Goal: Information Seeking & Learning: Learn about a topic

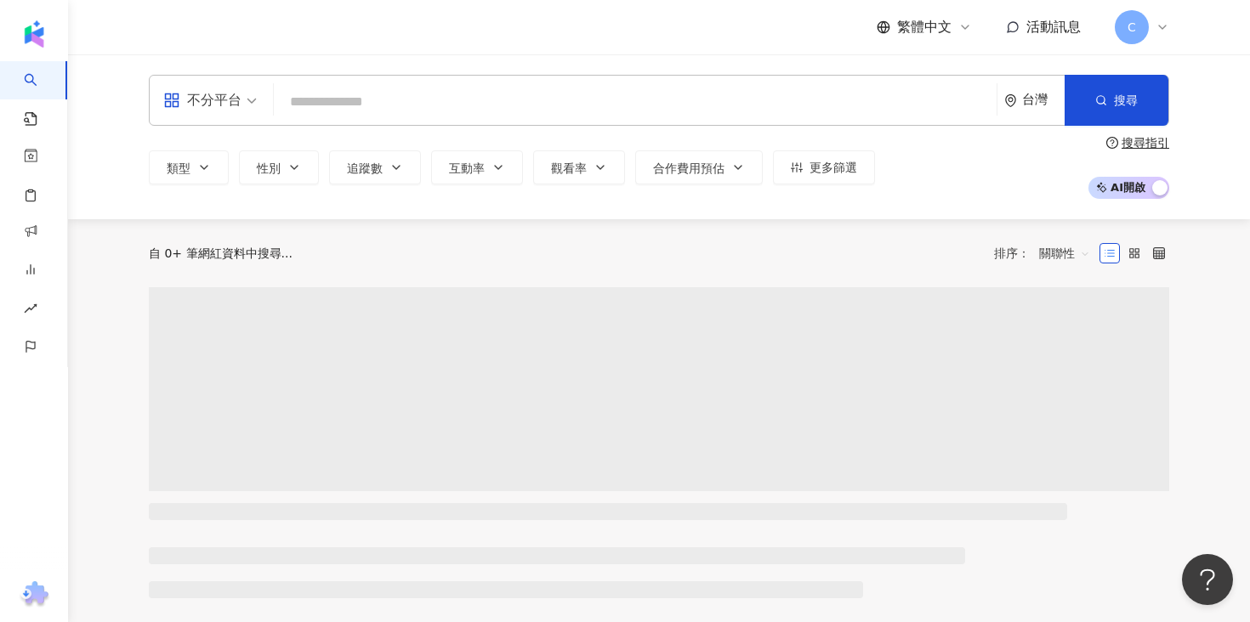
click at [432, 90] on input "search" at bounding box center [635, 102] width 709 height 32
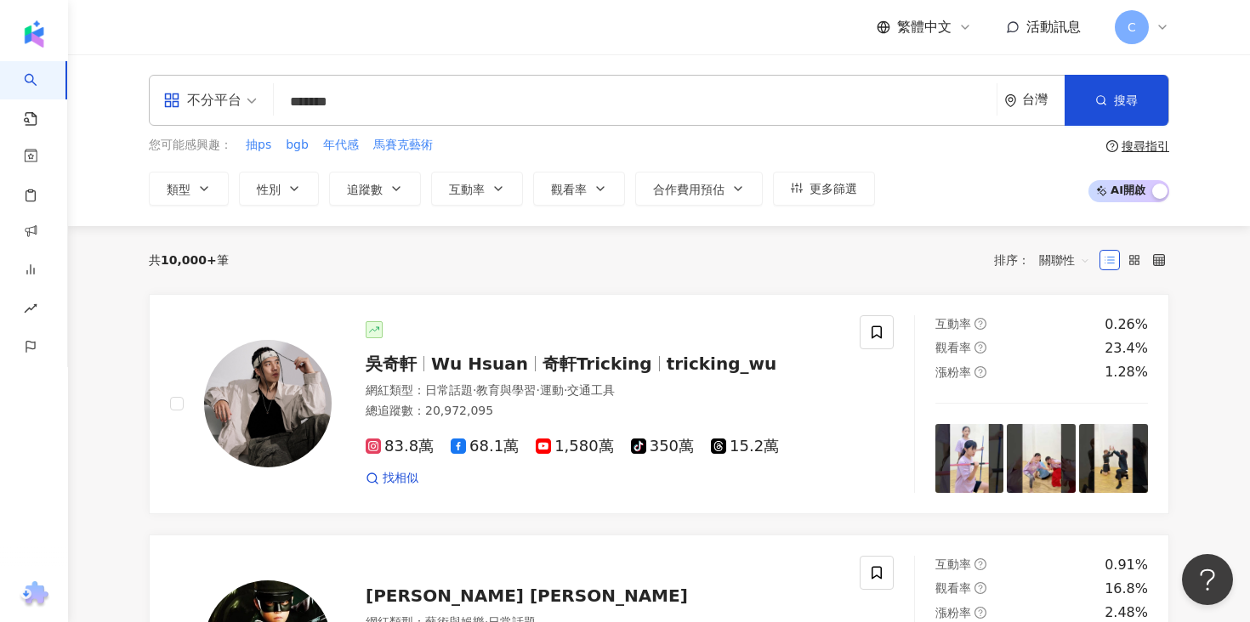
click at [434, 108] on input "*******" at bounding box center [635, 102] width 709 height 32
click at [315, 105] on input "*******" at bounding box center [635, 102] width 709 height 32
click at [418, 110] on input "*******" at bounding box center [635, 102] width 709 height 32
type input "*******"
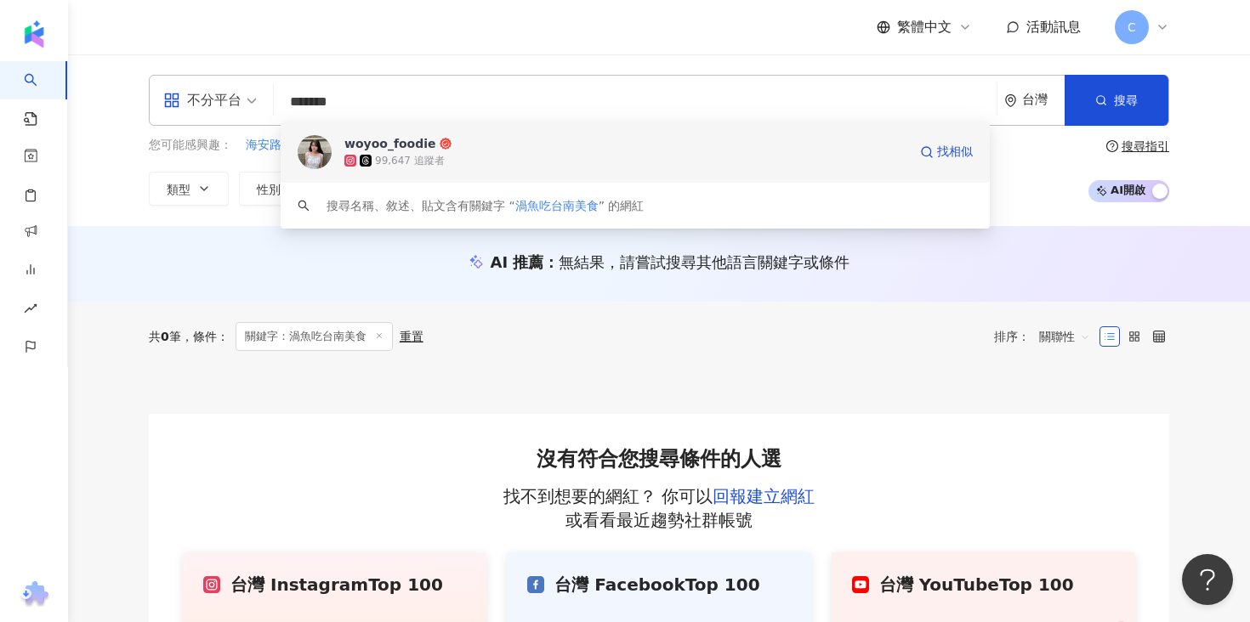
click at [389, 156] on div "99,647 追蹤者" at bounding box center [410, 161] width 70 height 14
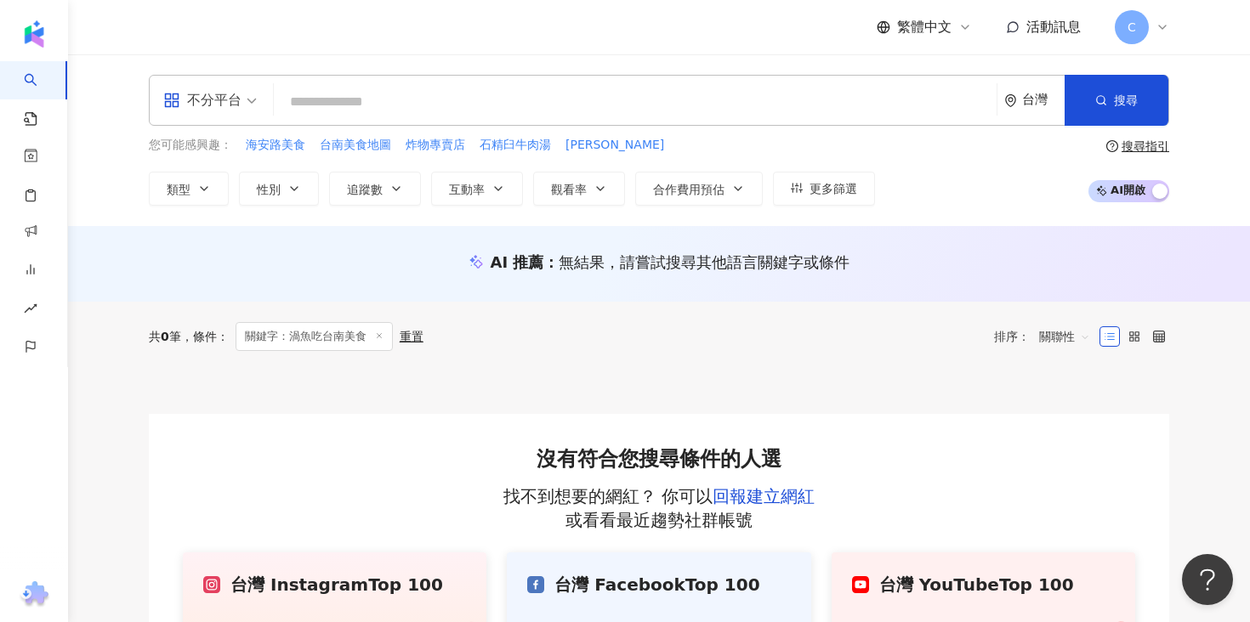
paste input "******"
type input "******"
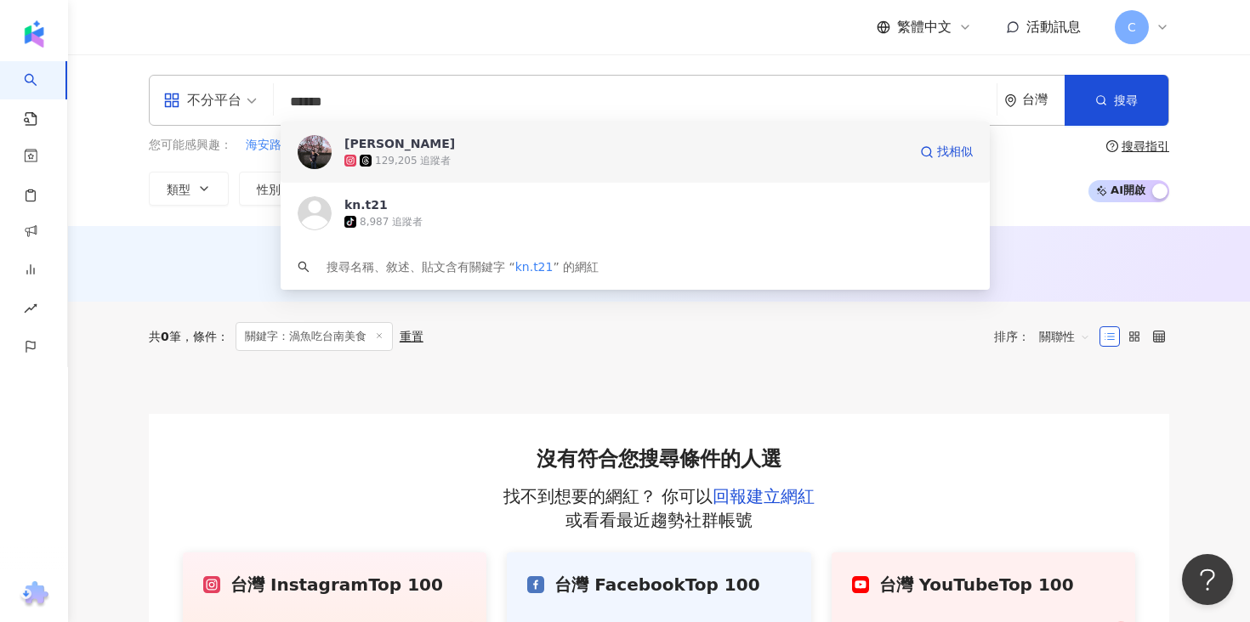
click at [560, 154] on div "129,205 追蹤者" at bounding box center [625, 160] width 563 height 17
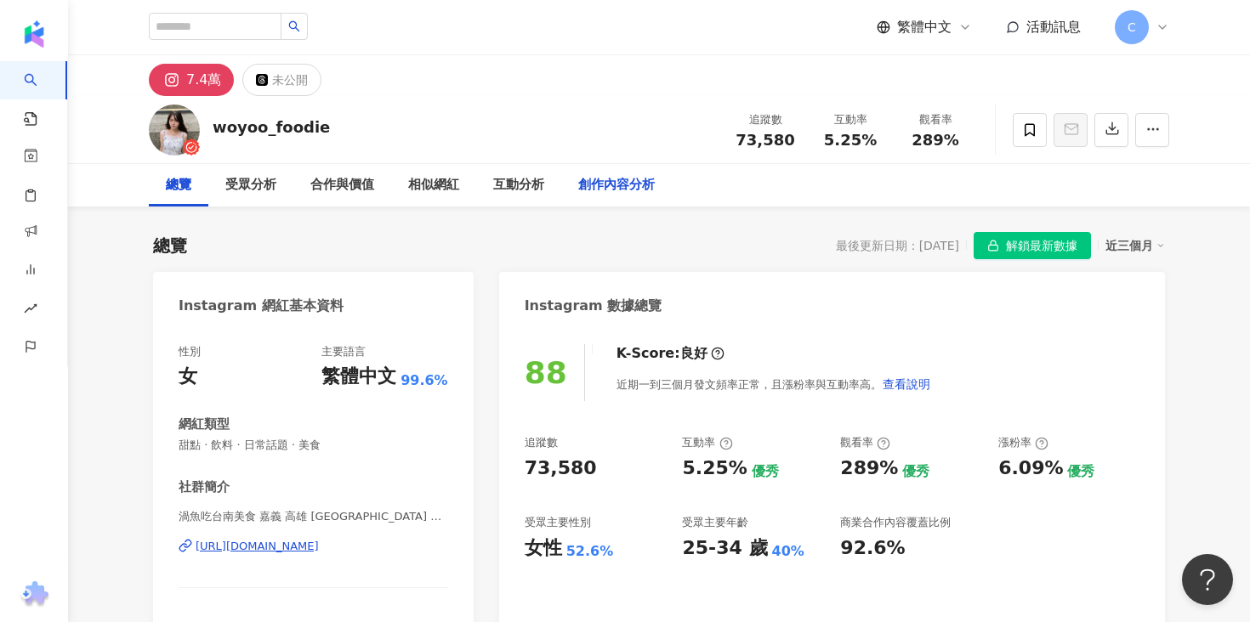
click at [606, 189] on div "創作內容分析" at bounding box center [616, 185] width 77 height 20
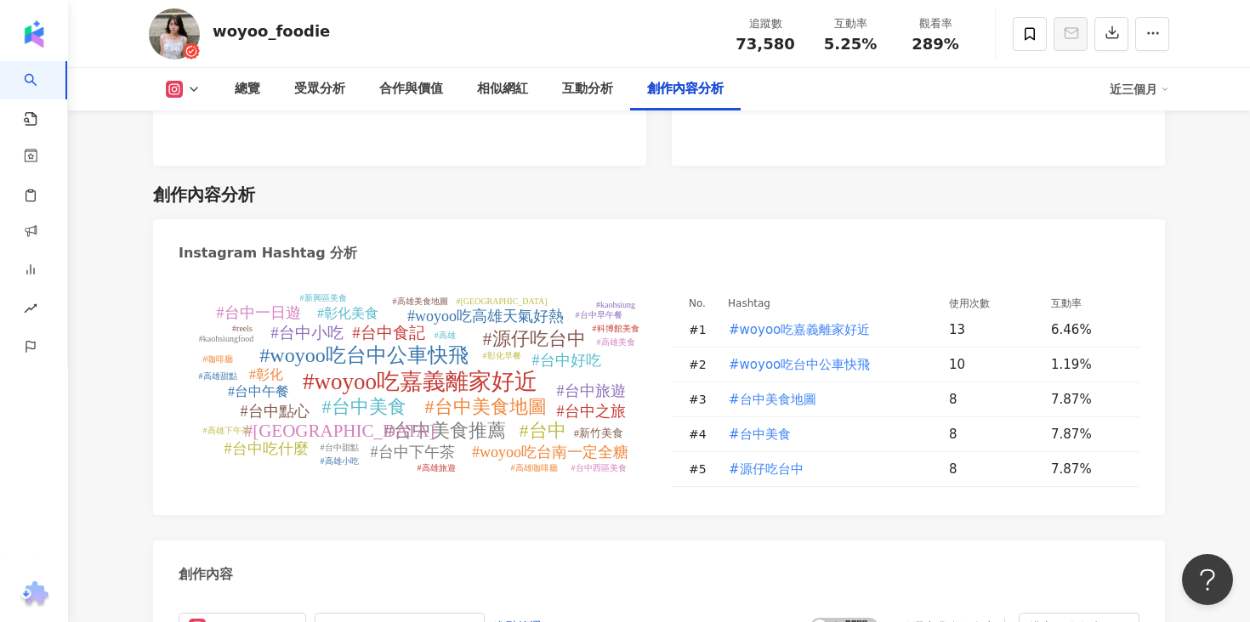
scroll to position [4505, 0]
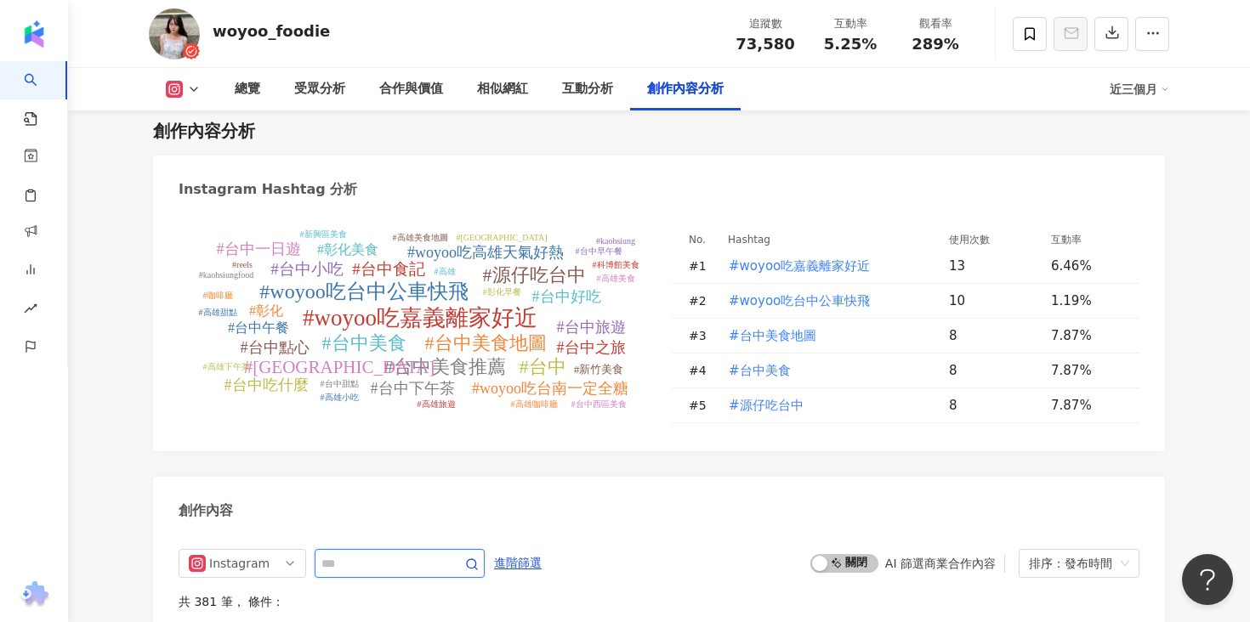
click at [393, 553] on input "text" at bounding box center [380, 563] width 119 height 20
paste input "**********"
type input "**********"
click at [532, 550] on span "進階篩選" at bounding box center [522, 563] width 48 height 27
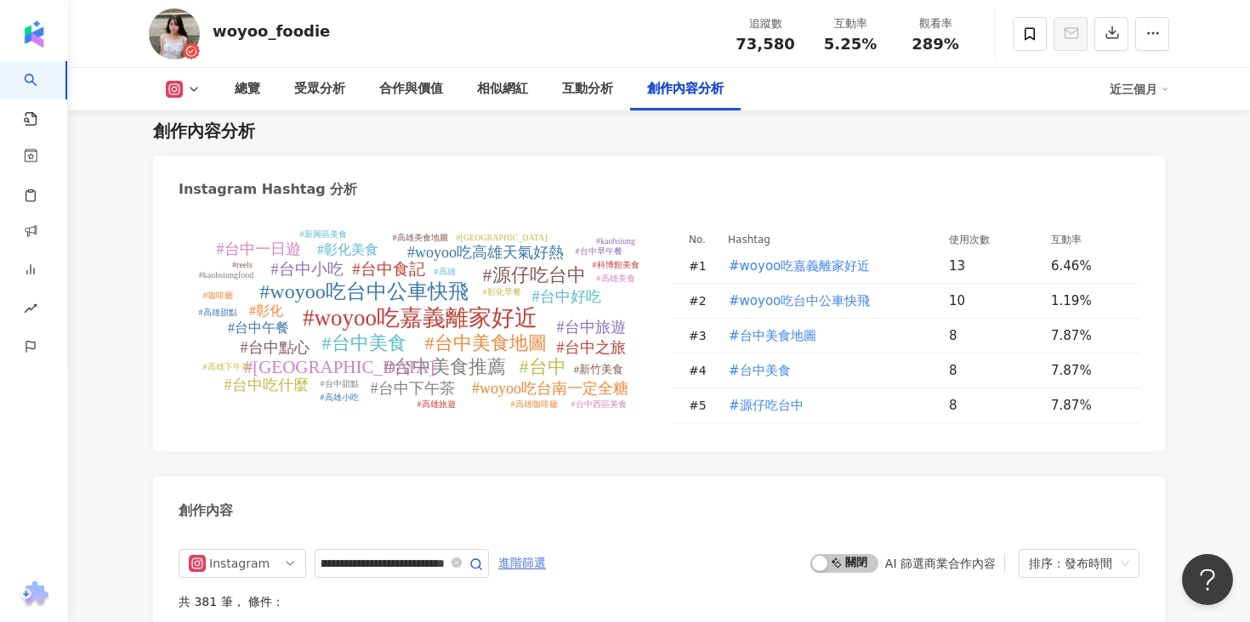
scroll to position [0, 0]
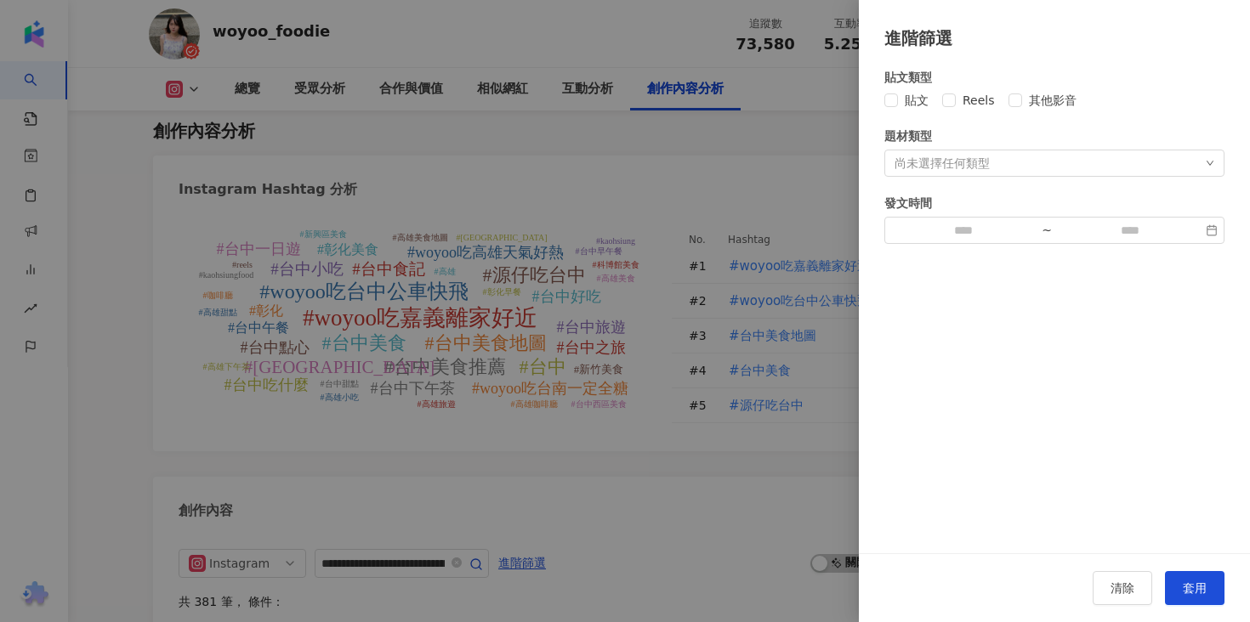
click at [755, 358] on div at bounding box center [625, 311] width 1250 height 622
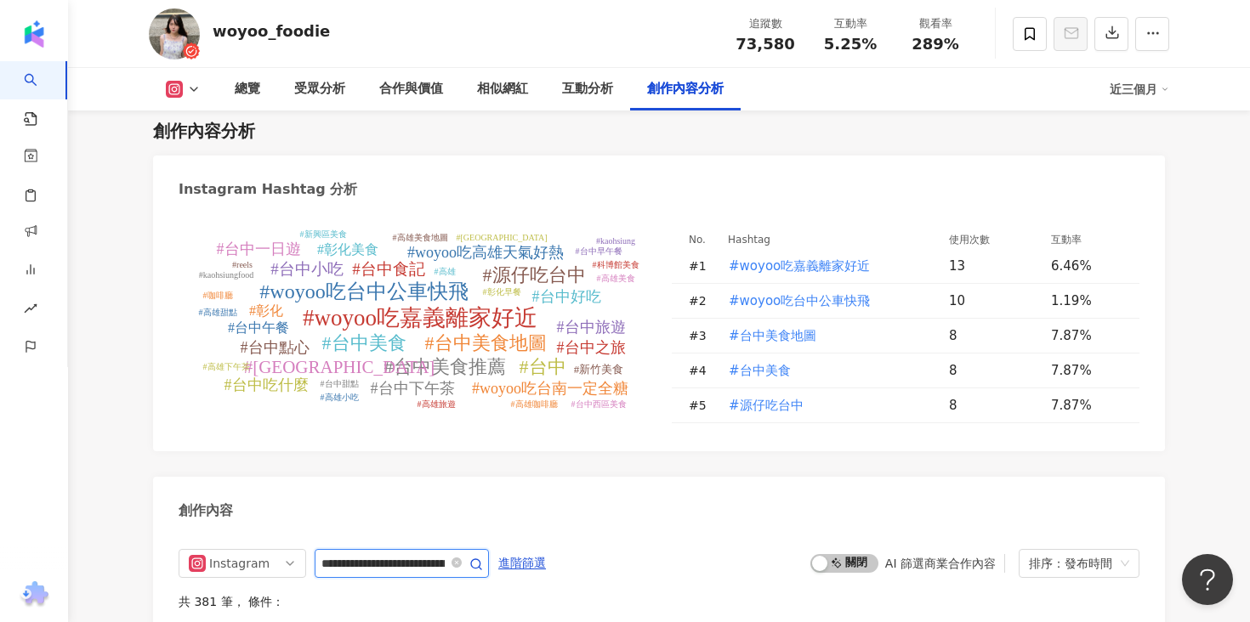
click at [435, 553] on input "**********" at bounding box center [382, 563] width 123 height 20
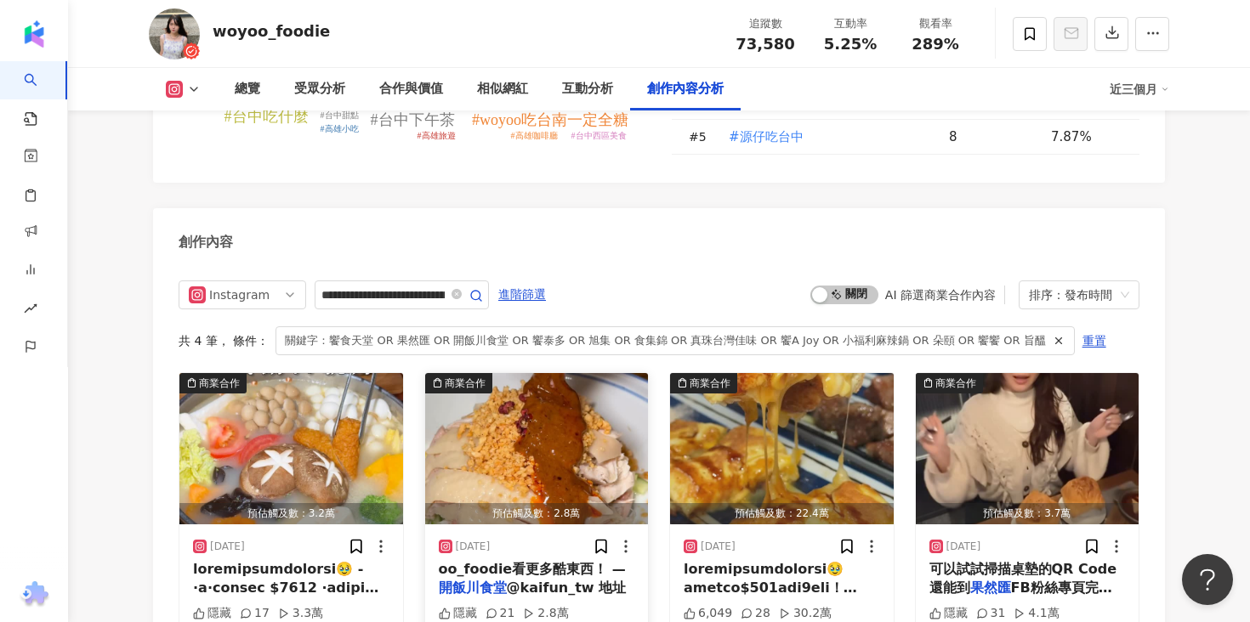
click at [557, 560] on div "oo_foodie看更多酷東西！ — 開飯川食堂 @kaifun_tw 地址" at bounding box center [537, 579] width 196 height 38
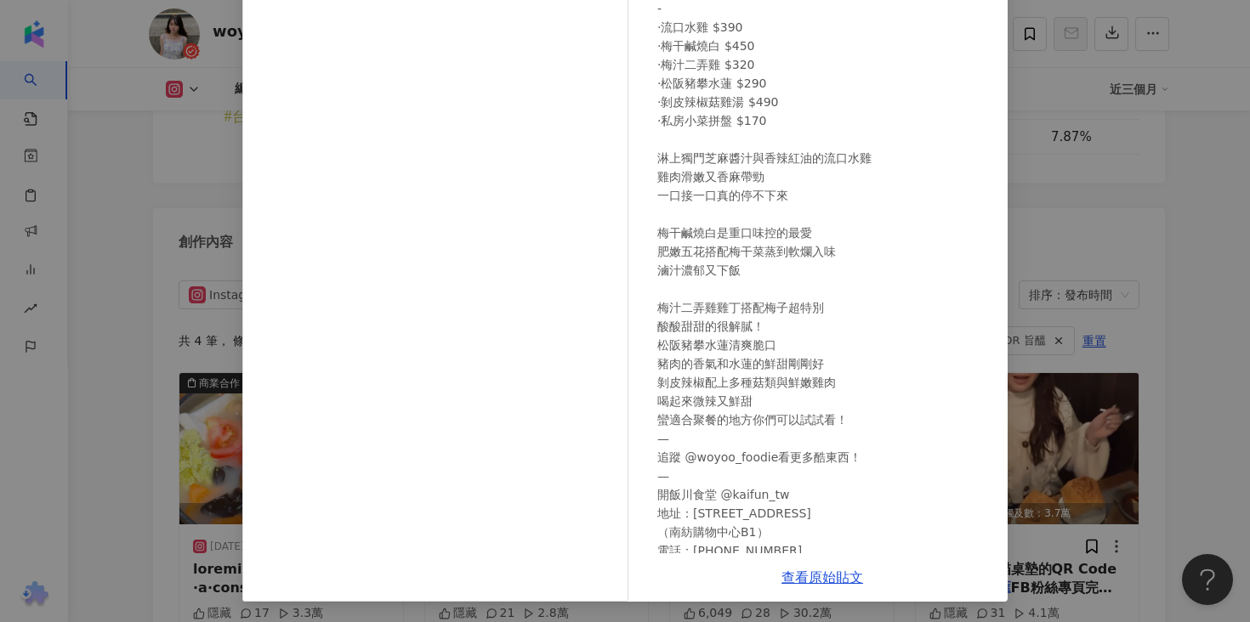
scroll to position [127, 0]
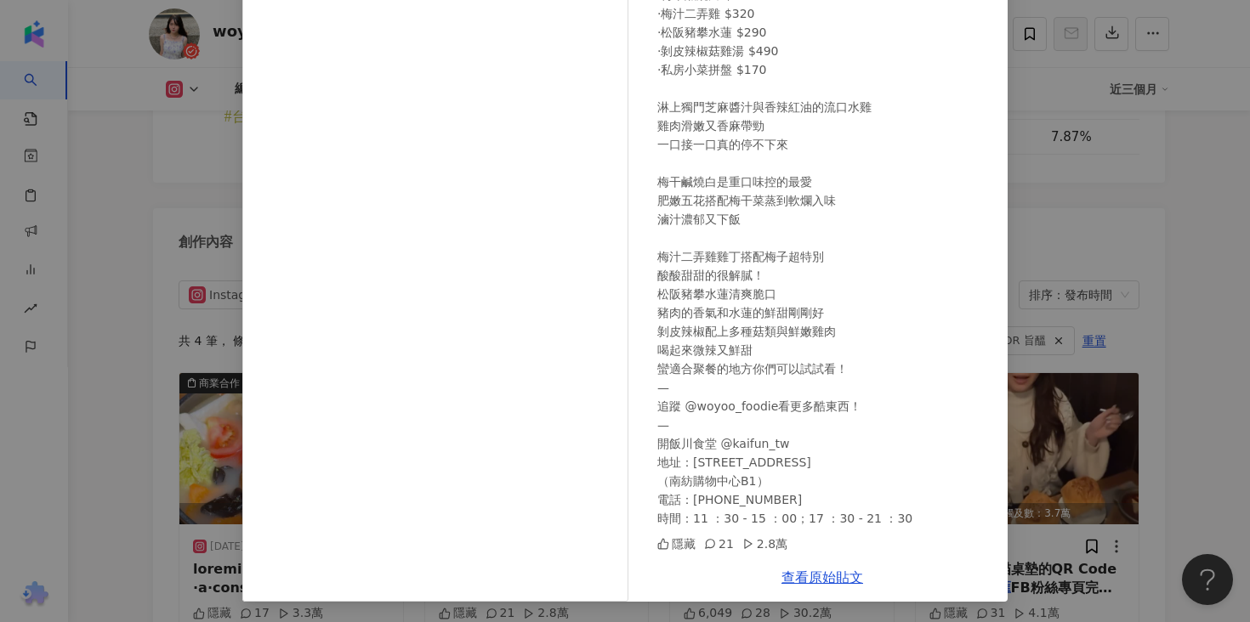
click at [1171, 240] on div "woyoo_foodie 2025/8/29 跟你們分享去南紡都會吃的川菜！ - ·流口水雞 $390 ·梅干鹹燒白 $450 ·梅汁二弄雞 $320 ·松阪…" at bounding box center [625, 311] width 1250 height 622
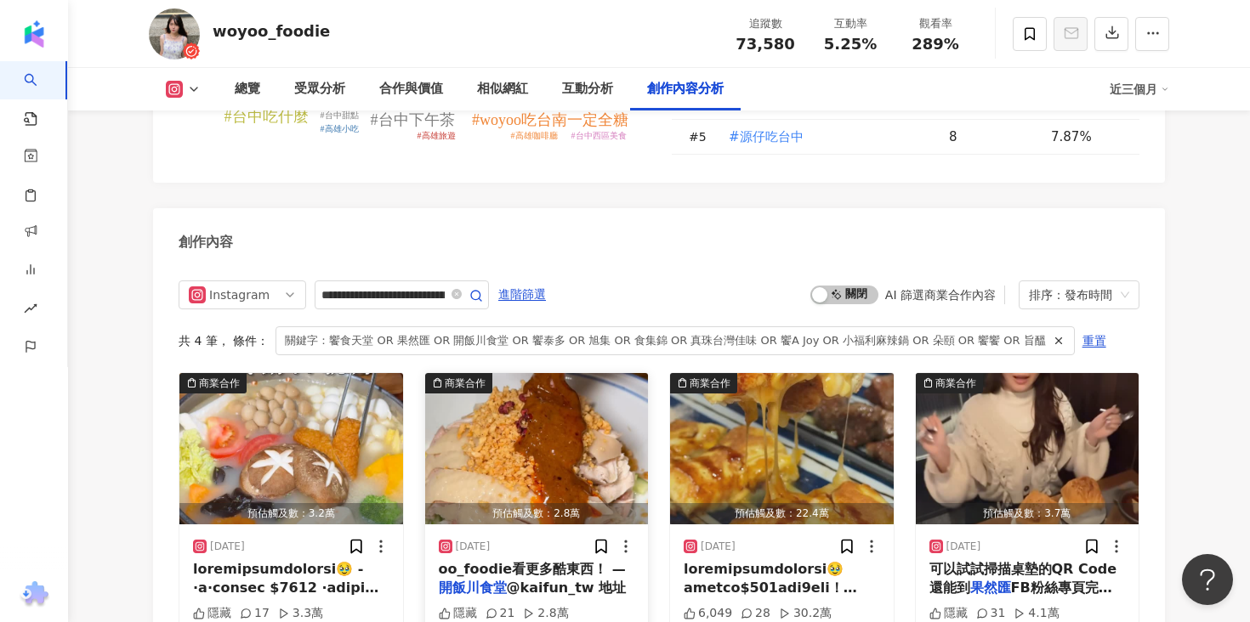
click at [541, 580] on span "@kaifun_tw 地址" at bounding box center [567, 588] width 120 height 16
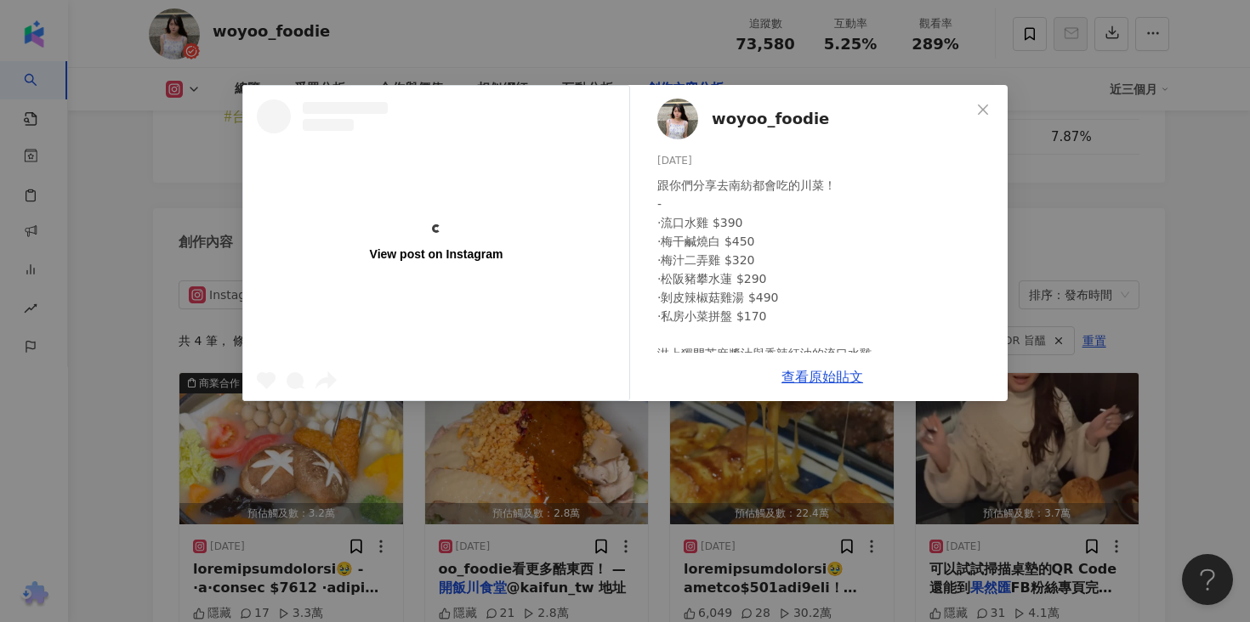
click at [815, 389] on div "跟你們分享去南紡都會吃的川菜！ - ·流口水雞 $390 ·梅干鹹燒白 $450 ·梅汁二弄雞 $320 ·松阪豬攀水蓮 $290 ·剝皮辣椒菇雞湯 $490…" at bounding box center [825, 475] width 337 height 598
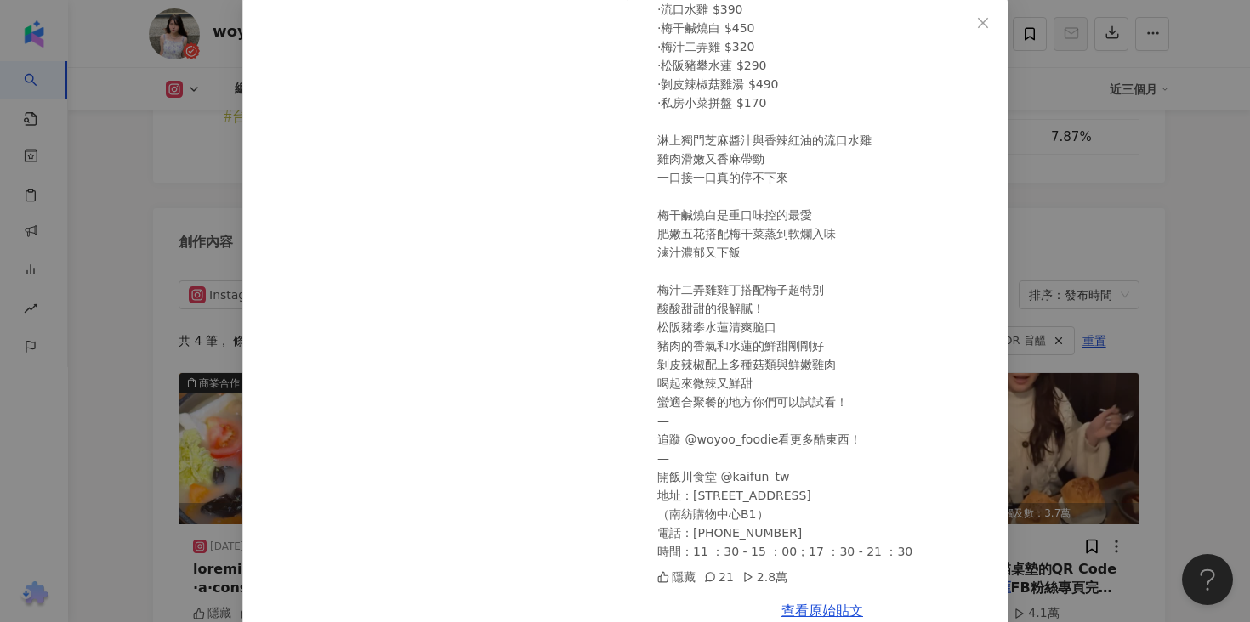
scroll to position [120, 0]
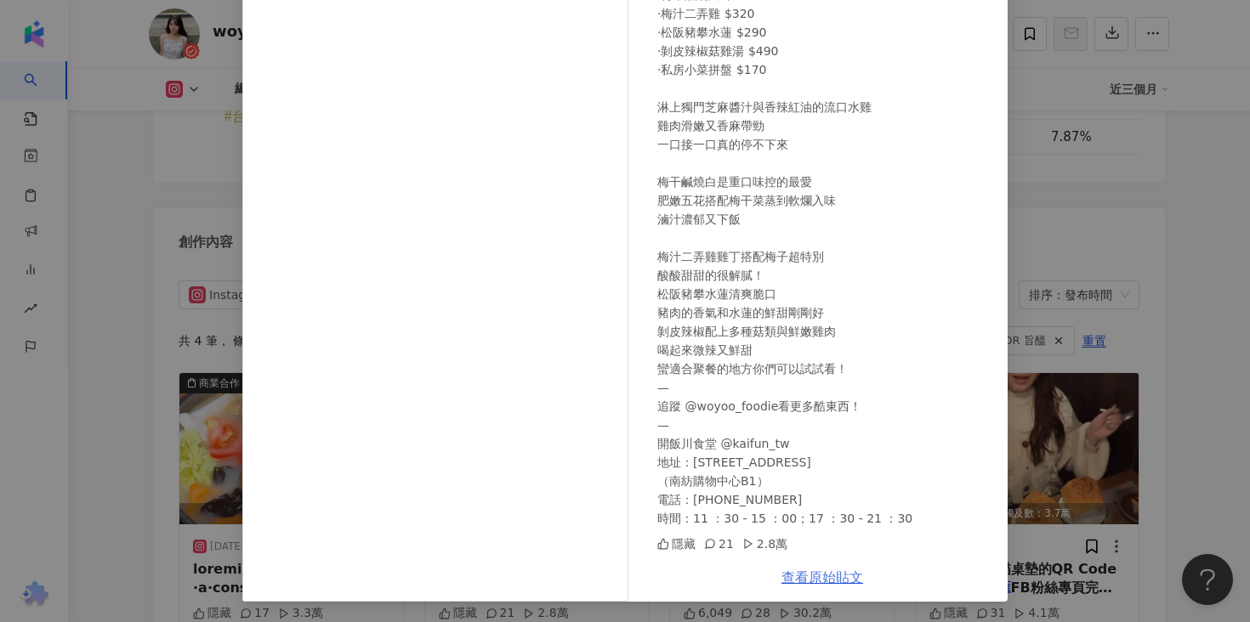
click at [827, 576] on link "查看原始貼文" at bounding box center [822, 578] width 82 height 16
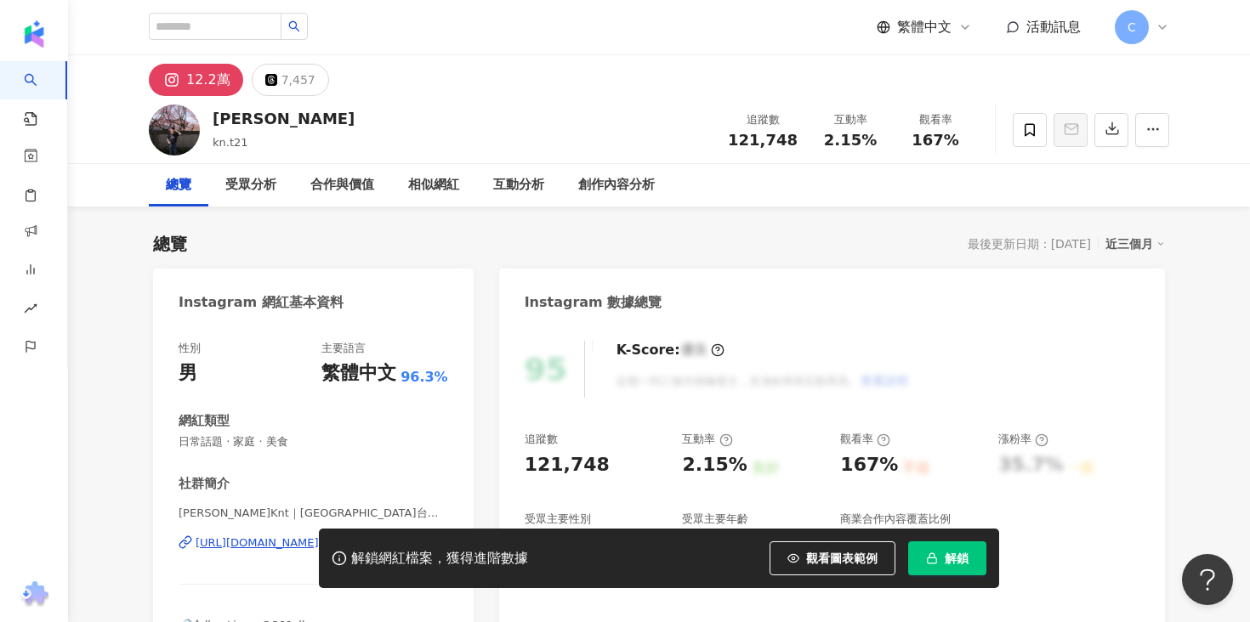
click at [952, 559] on span "解鎖" at bounding box center [956, 559] width 24 height 14
click at [267, 190] on div "受眾分析" at bounding box center [250, 185] width 51 height 20
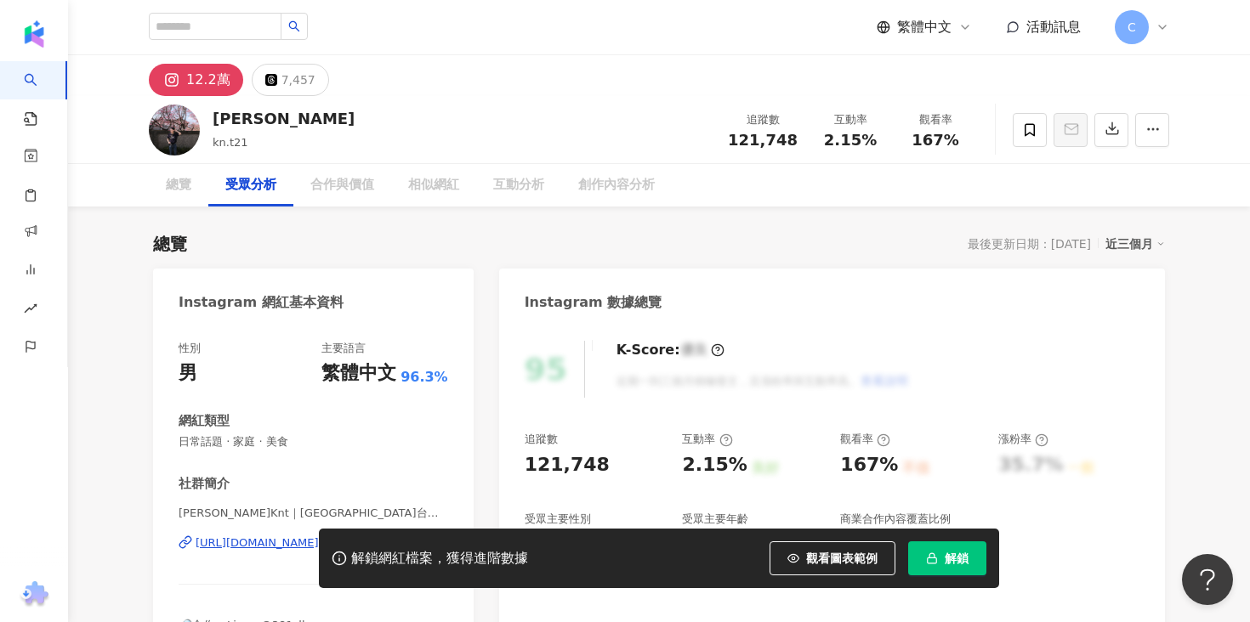
scroll to position [1402, 0]
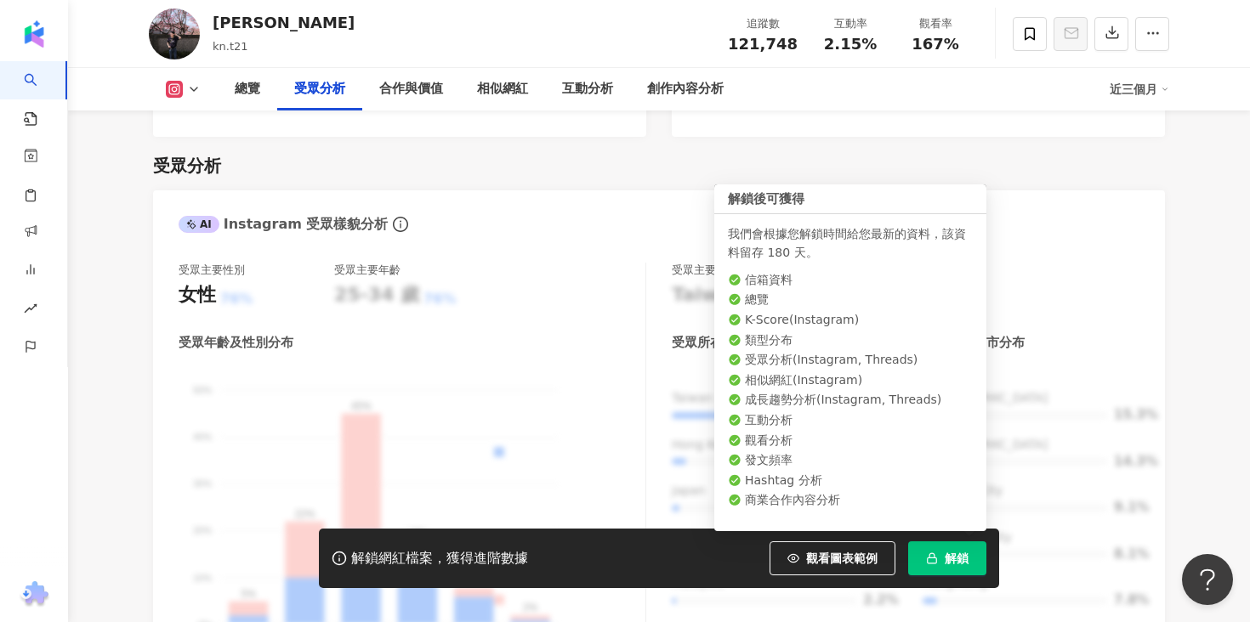
click at [949, 561] on span "解鎖" at bounding box center [956, 559] width 24 height 14
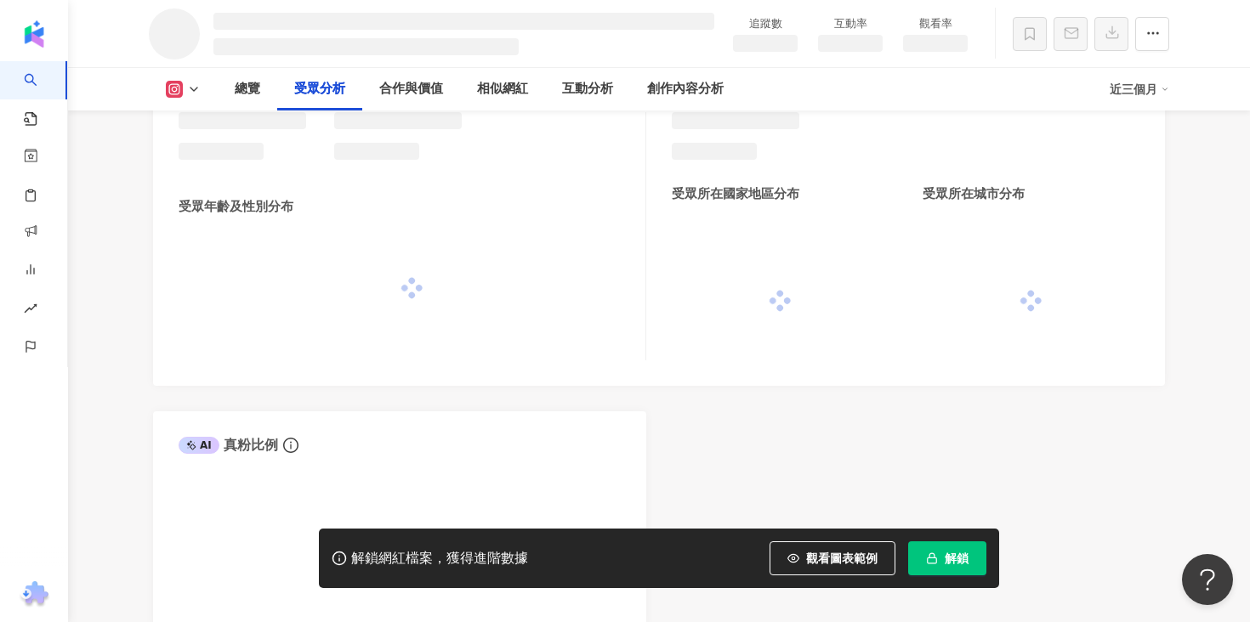
scroll to position [1401, 0]
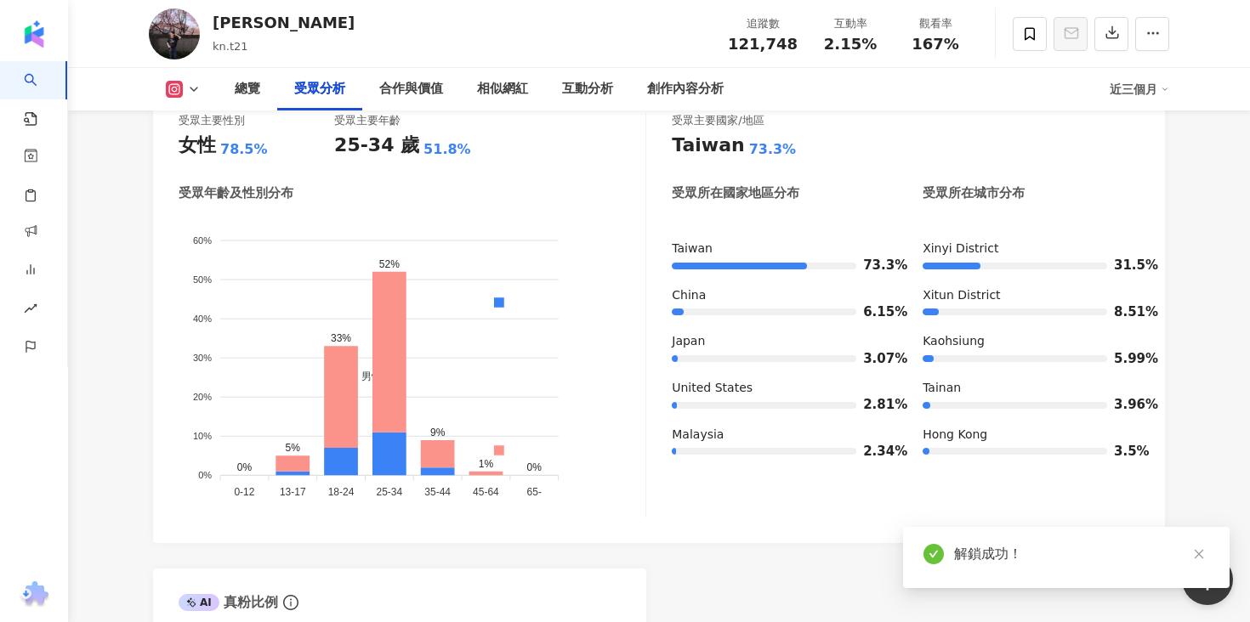
scroll to position [1420, 0]
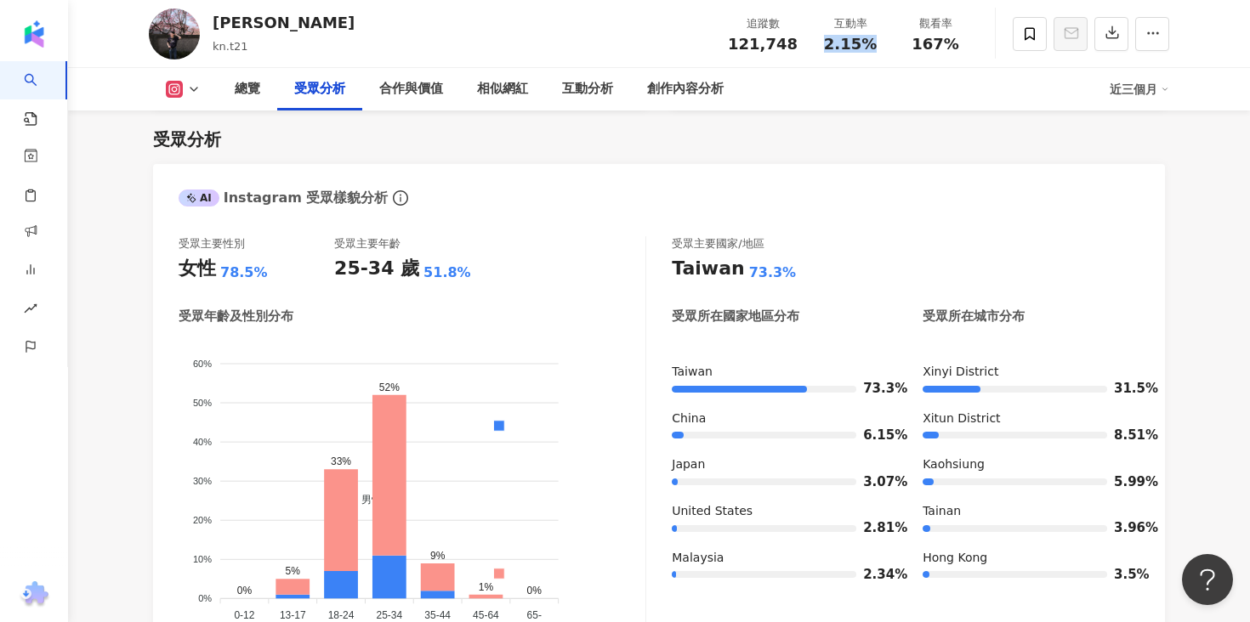
drag, startPoint x: 829, startPoint y: 41, endPoint x: 887, endPoint y: 40, distance: 58.7
click at [887, 41] on div "互動率 2.15%" at bounding box center [850, 33] width 85 height 37
copy span "2.15%"
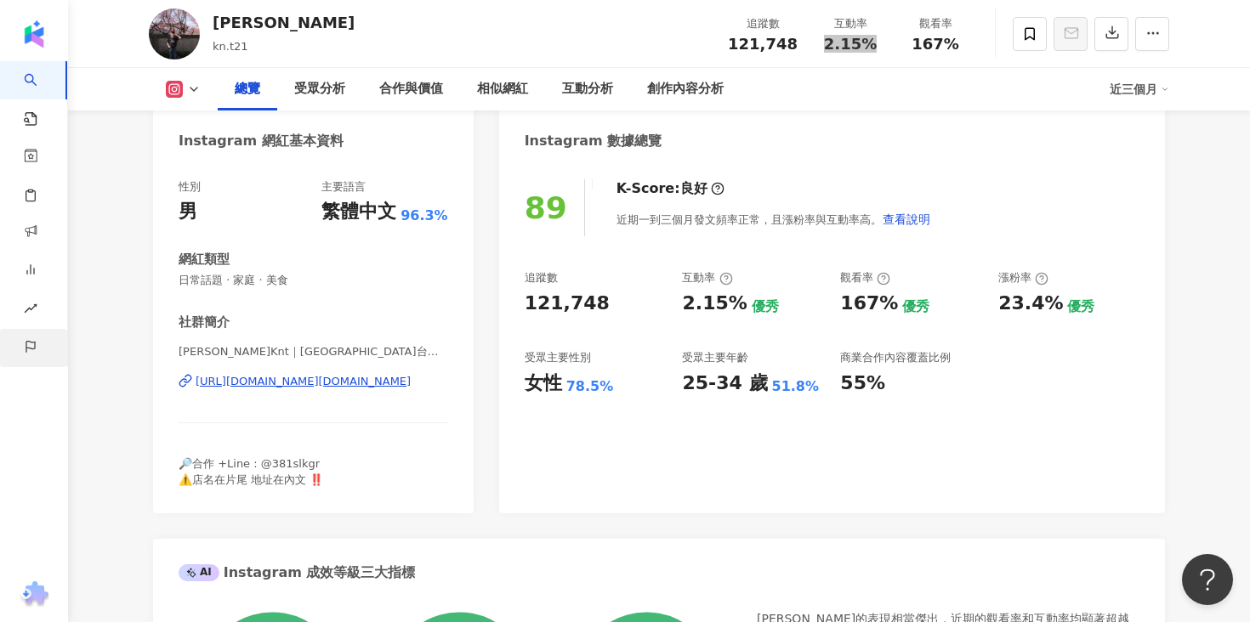
scroll to position [128, 0]
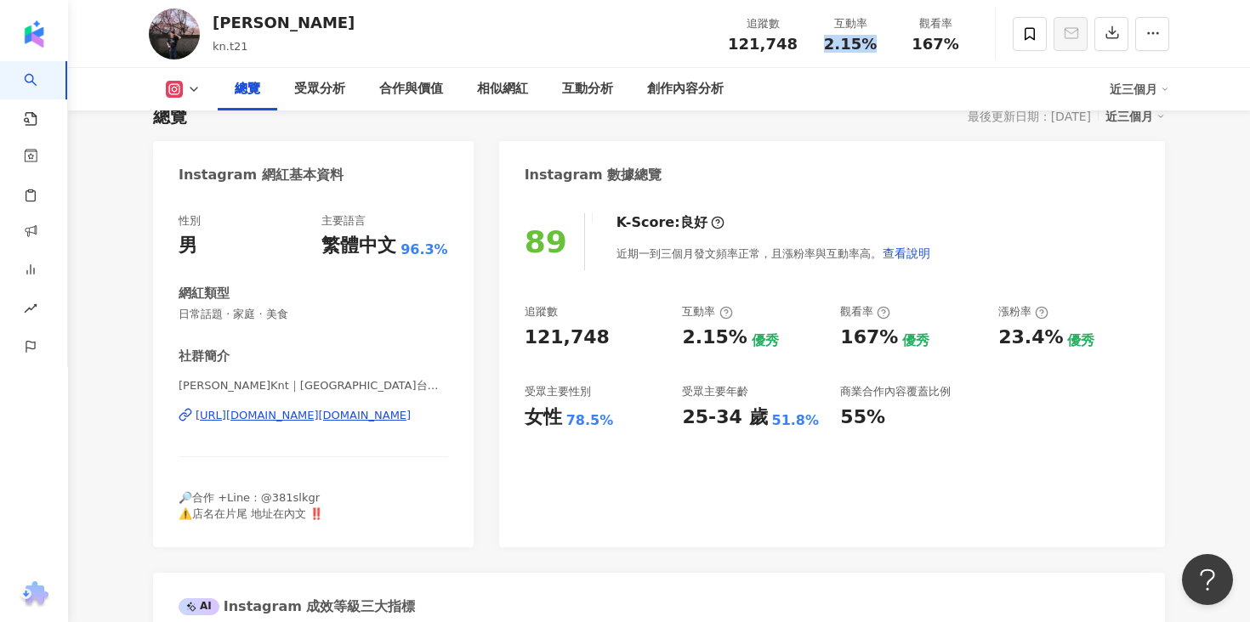
click at [327, 417] on div "[URL][DOMAIN_NAME][DOMAIN_NAME]" at bounding box center [303, 415] width 215 height 15
click at [682, 98] on div "創作內容分析" at bounding box center [685, 89] width 77 height 20
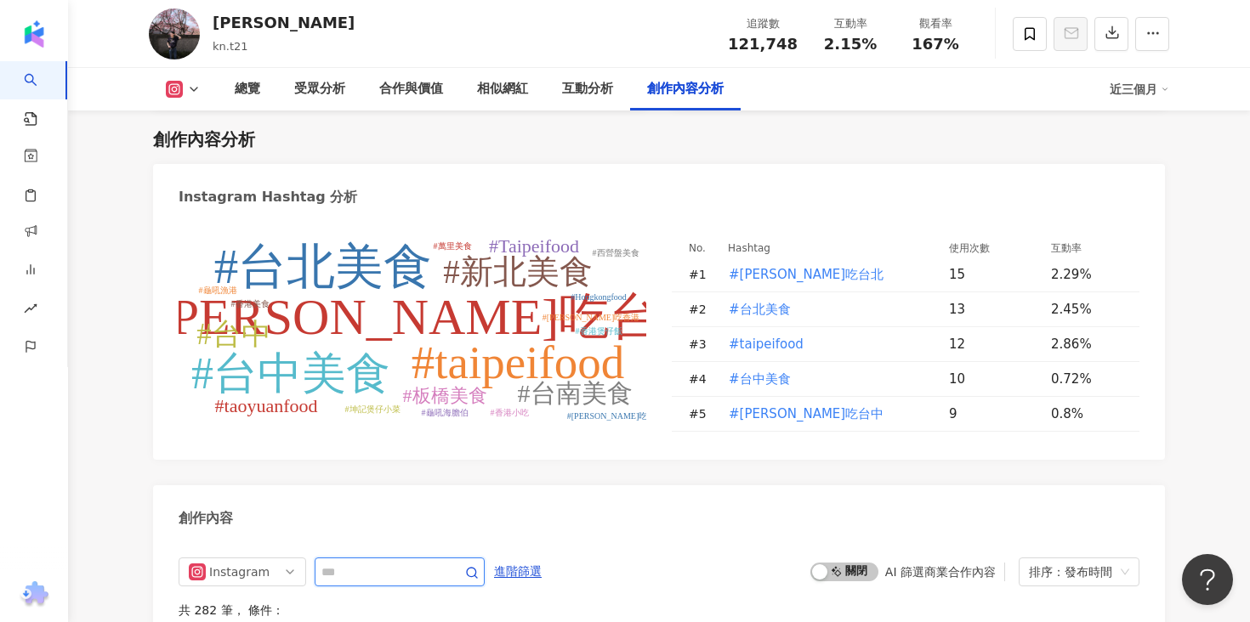
click at [396, 571] on input "text" at bounding box center [380, 572] width 119 height 20
type input "**"
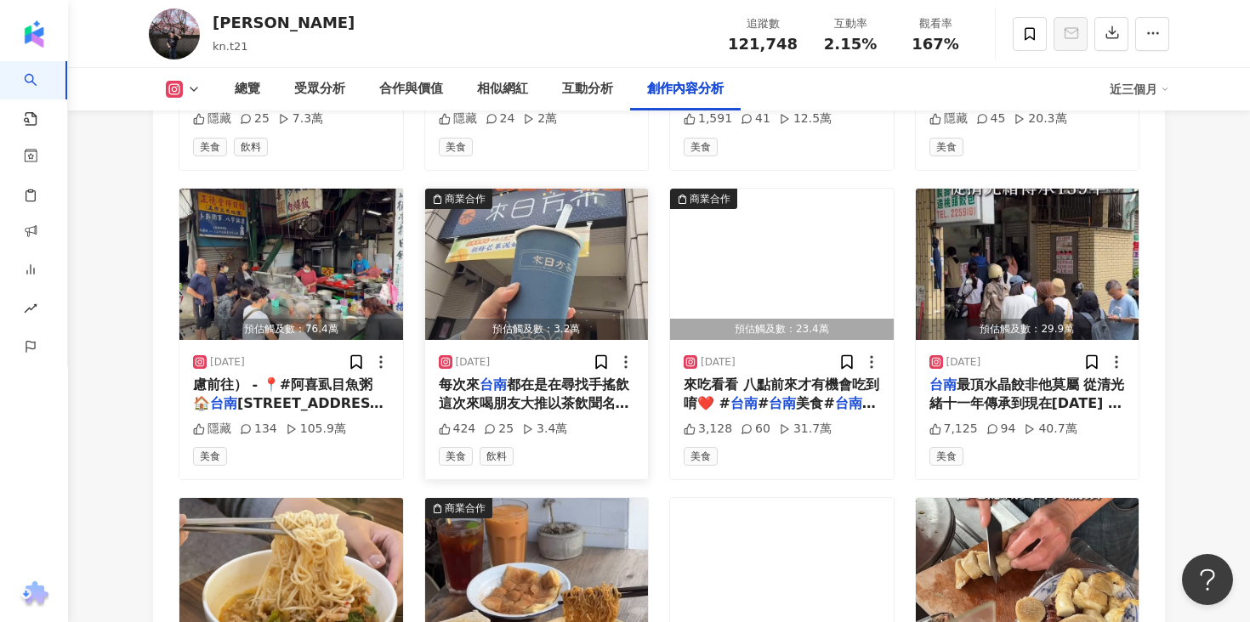
scroll to position [5616, 0]
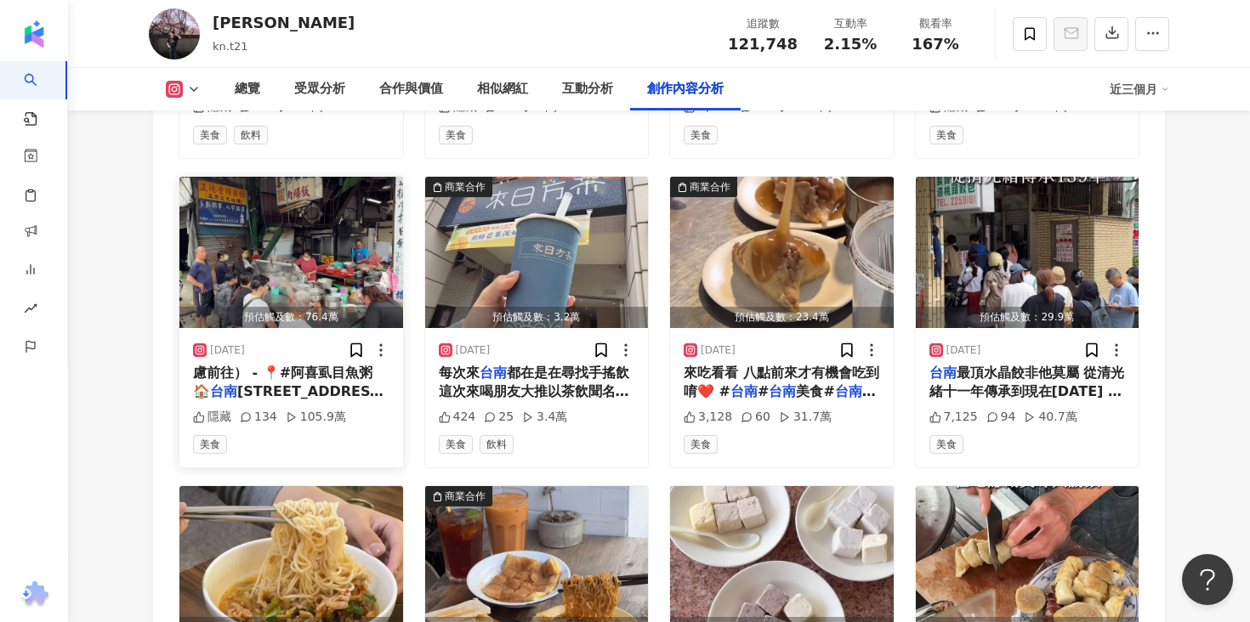
click at [331, 373] on span "慮前往） - 📍#阿喜虱目魚粥 🏠" at bounding box center [282, 382] width 179 height 35
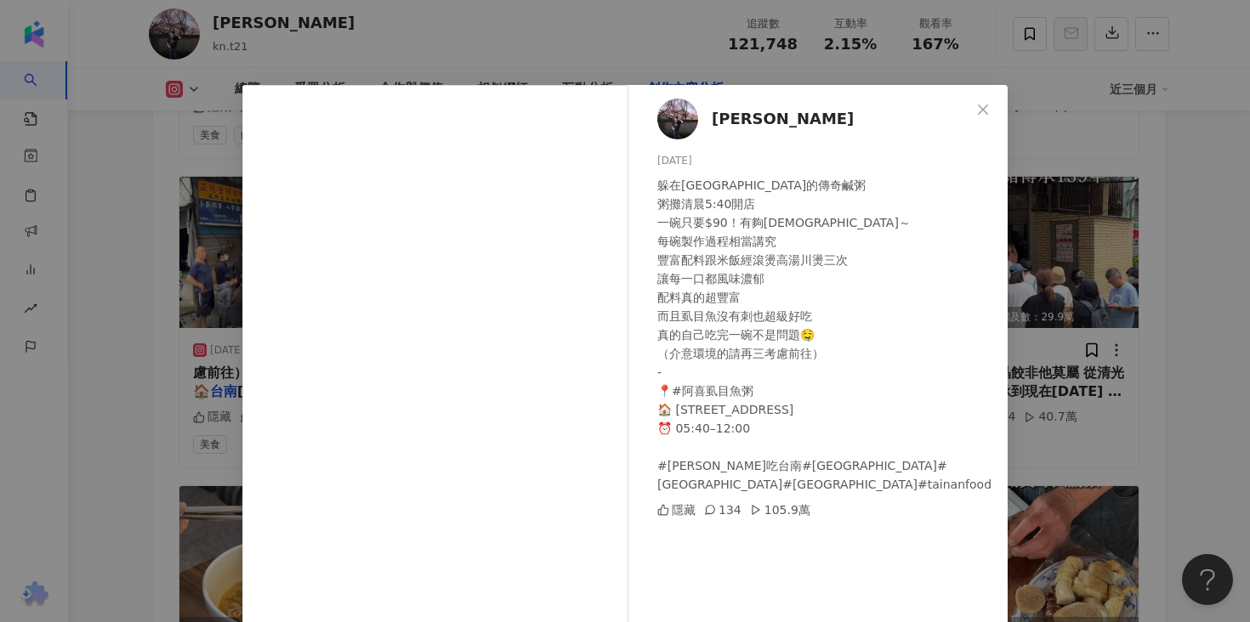
scroll to position [120, 0]
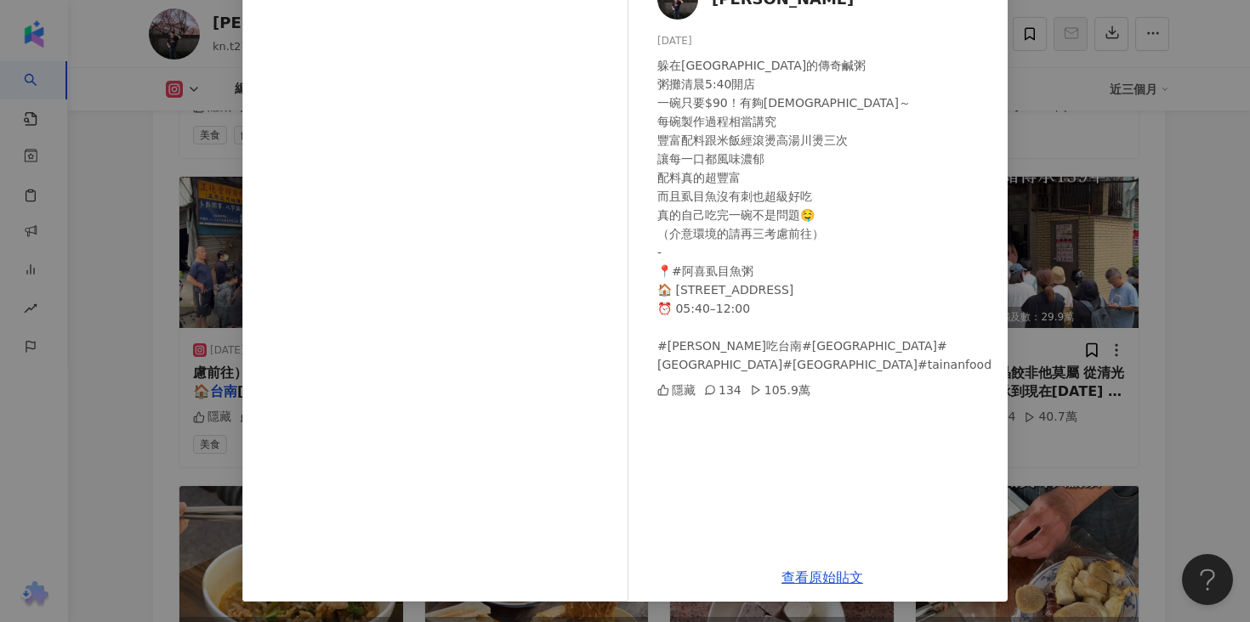
click at [1089, 293] on div "[PERSON_NAME] [DATE] 躲在[GEOGRAPHIC_DATA]的傳奇鹹粥 粥攤清晨5:40開店 一碗只要$90！有夠[DEMOGRAPHIC…" at bounding box center [625, 311] width 1250 height 622
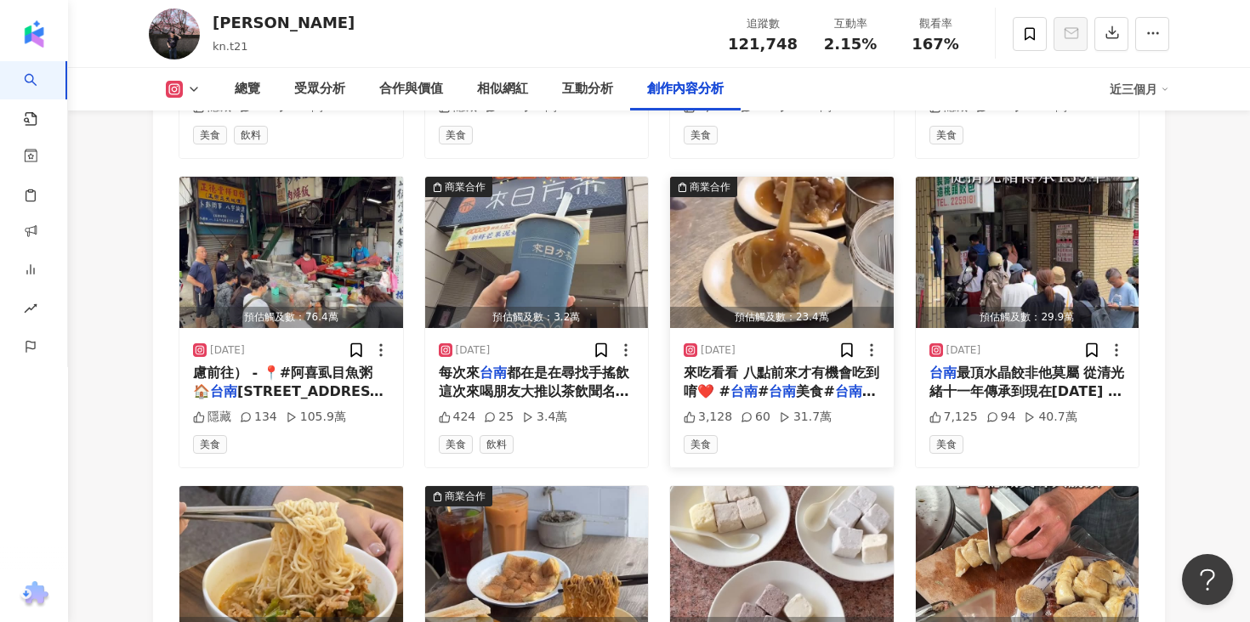
click at [802, 371] on span "來吃看看 八點前來才有機會吃到唷❤️ #" at bounding box center [781, 382] width 196 height 35
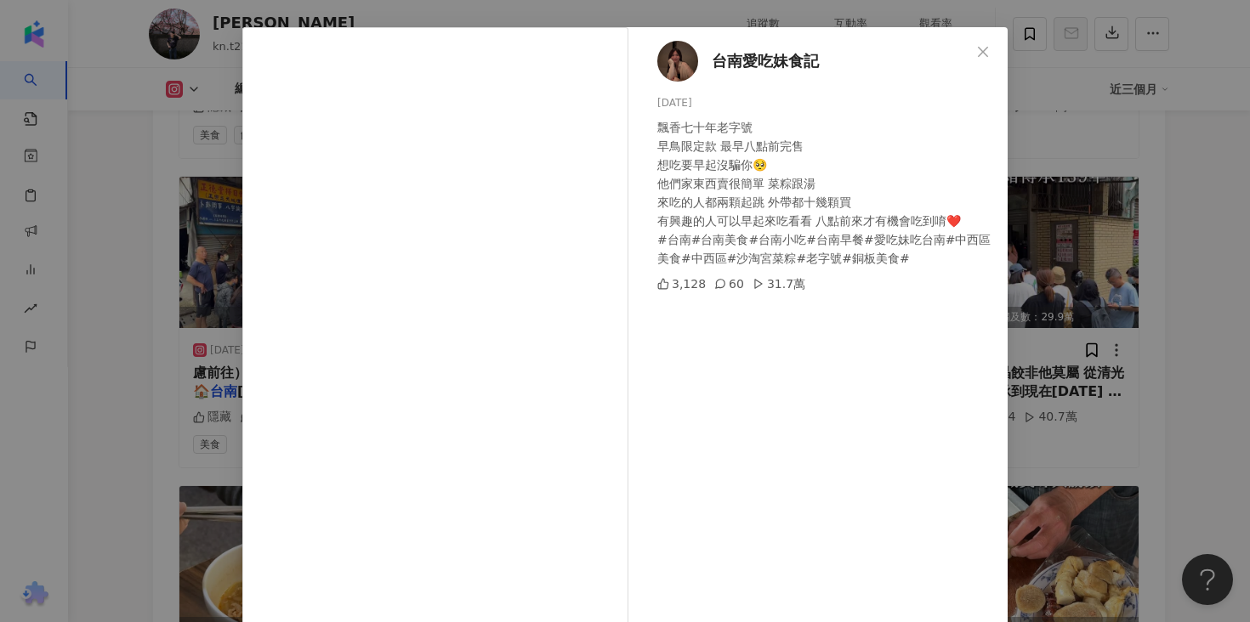
scroll to position [60, 0]
click at [1143, 303] on div "台南愛吃妹食記 [DATE] 飄香七十年老字號 早鳥限定款 最早八點前完售 想吃要早起沒騙你🥺 他們家東西賣很簡單 菜粽跟湯 來吃的人都兩顆起跳 外帶都十幾顆…" at bounding box center [625, 311] width 1250 height 622
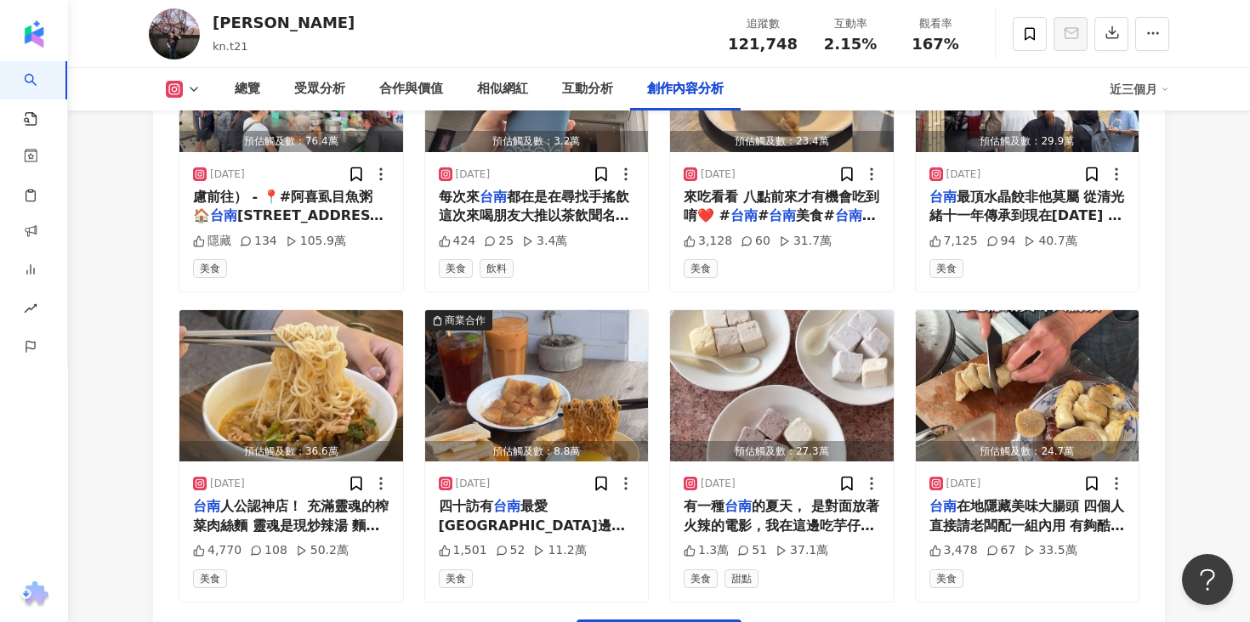
scroll to position [5856, 0]
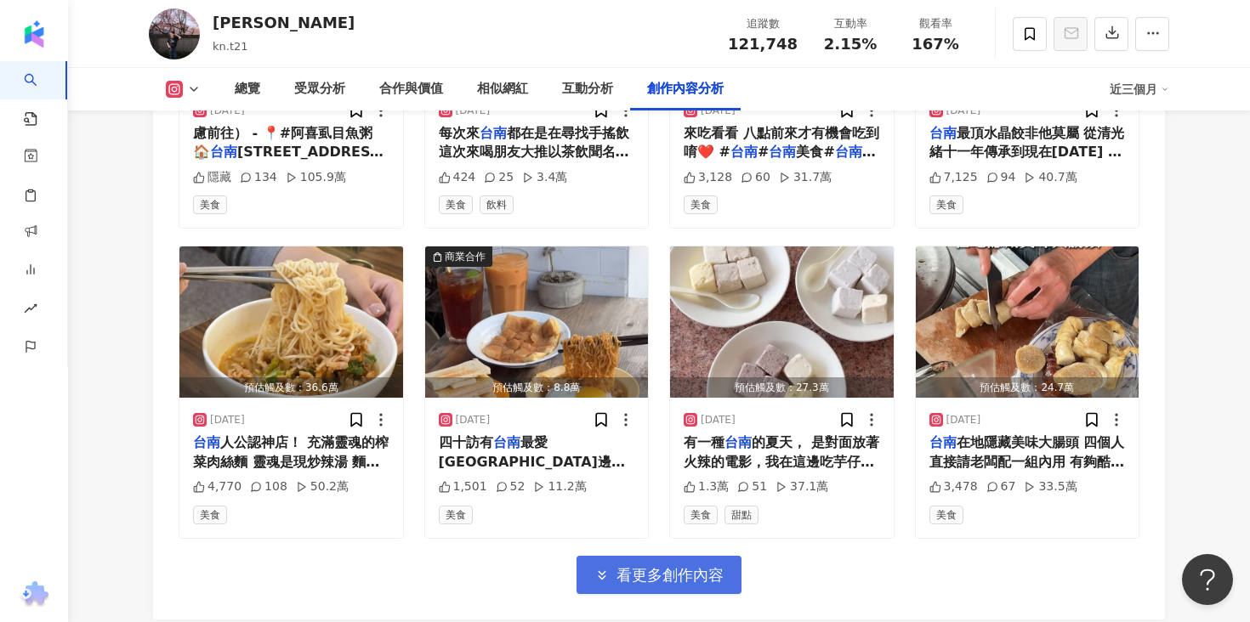
click at [698, 580] on span "看更多創作內容" at bounding box center [669, 575] width 107 height 19
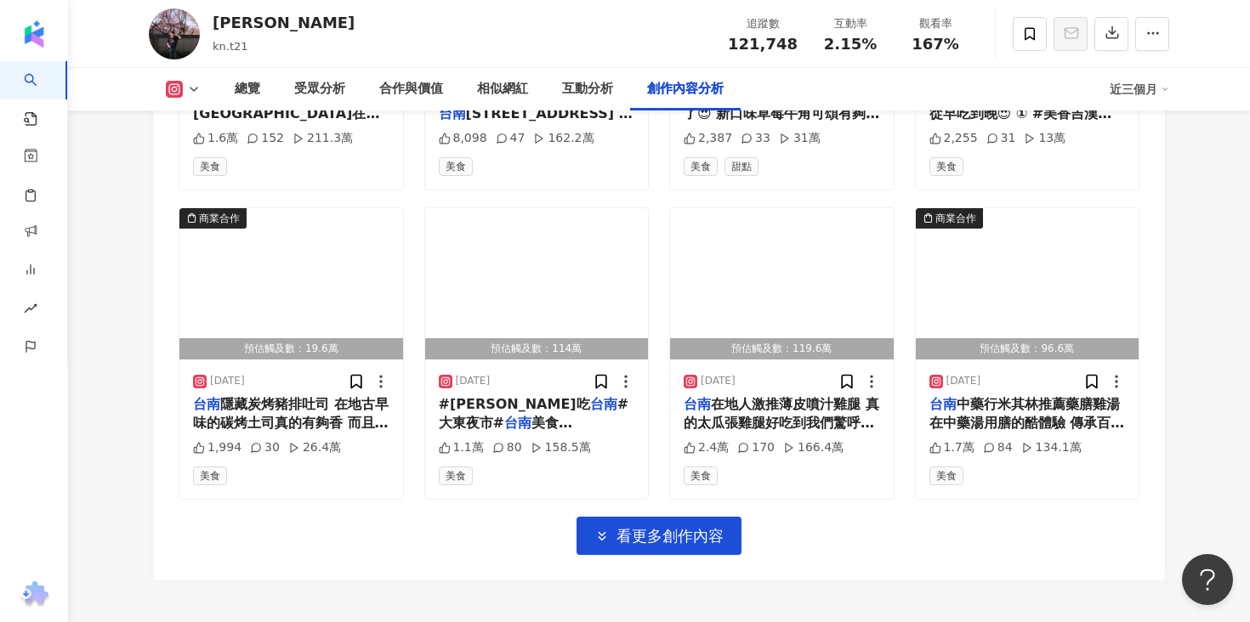
scroll to position [6826, 0]
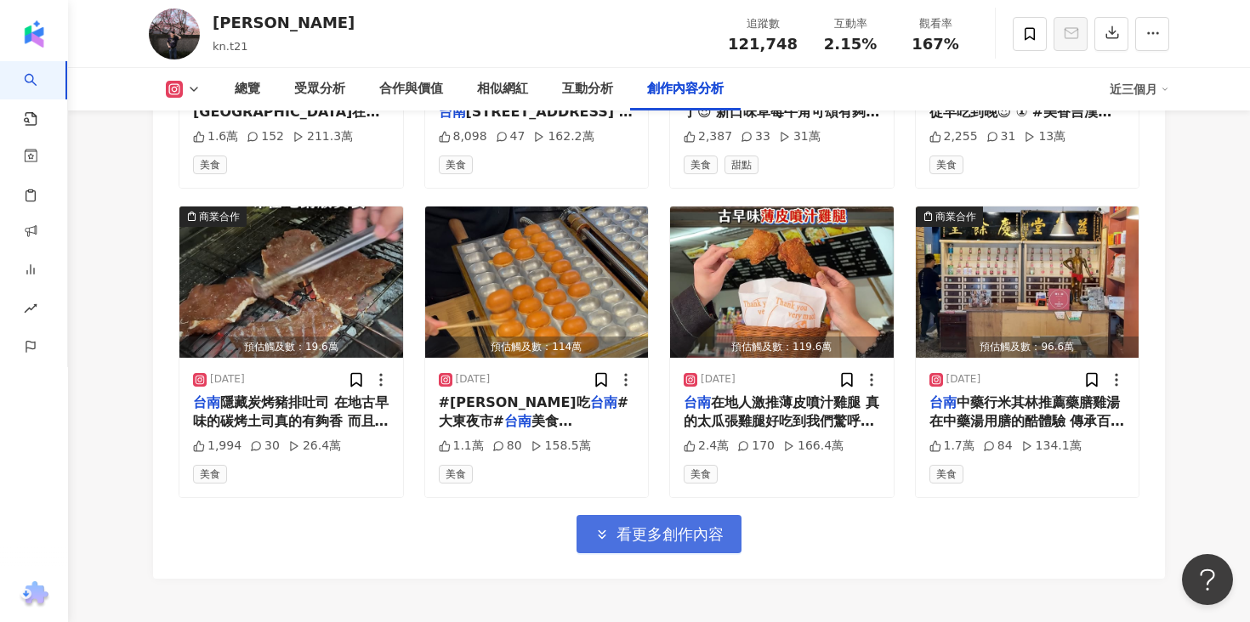
click at [693, 540] on span "看更多創作內容" at bounding box center [669, 534] width 107 height 19
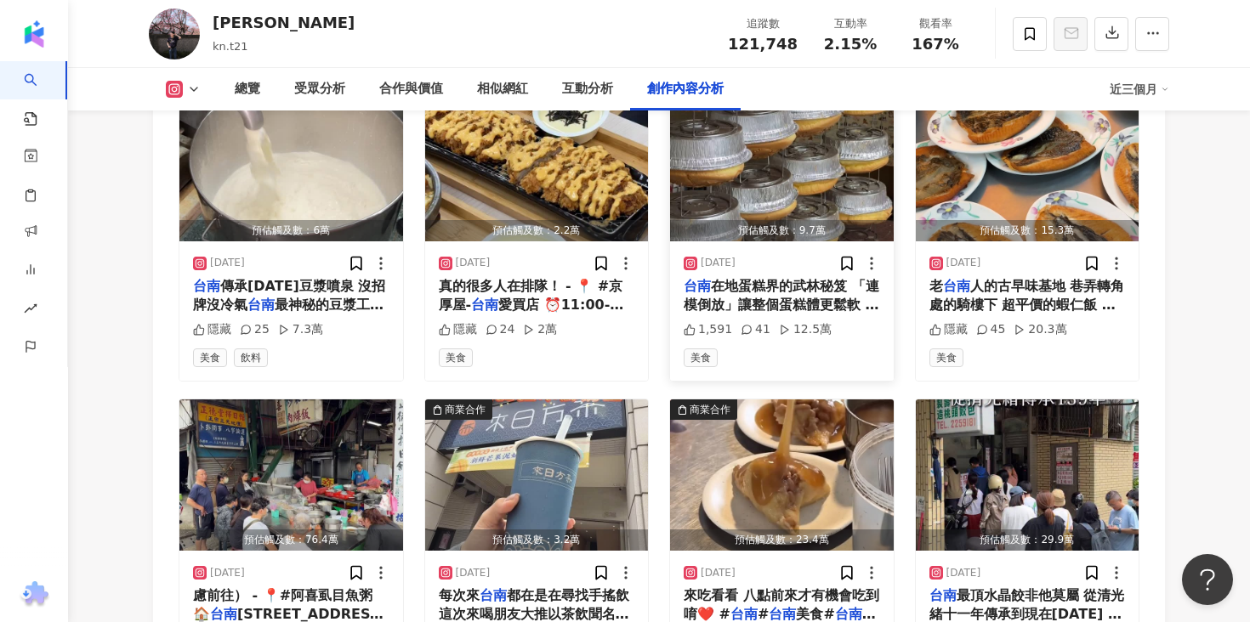
scroll to position [5395, 0]
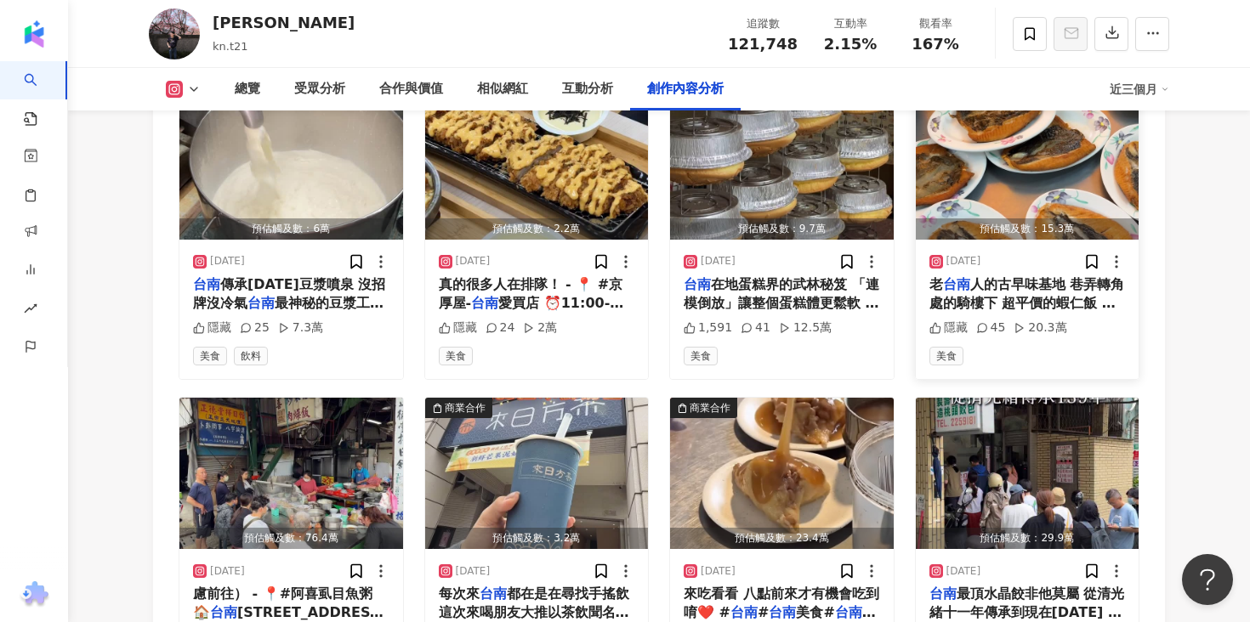
click at [1058, 308] on span "人的古早味基地 巷弄轉角處的騎樓下 超平價的蝦仁飯 一碗只要$25 米飯粒粒分明 蝦仁也很好吃 各式平價小菜 跟朋友分一個虱目魚肚一片也才$100 難怪一早就…" at bounding box center [1027, 351] width 196 height 150
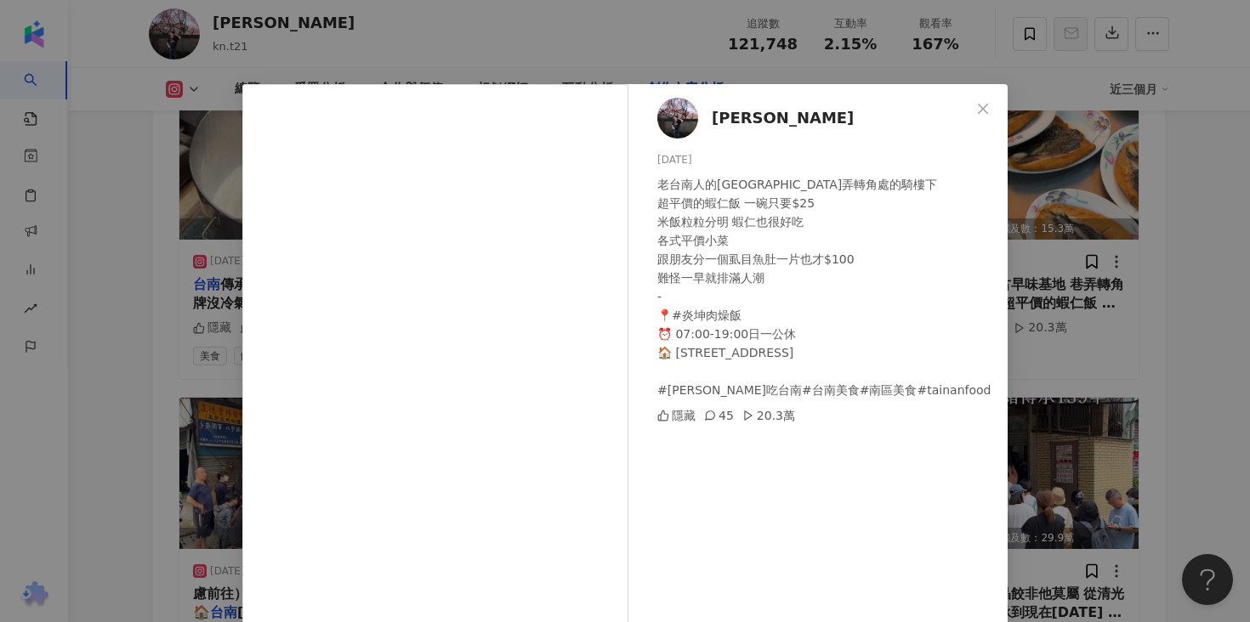
scroll to position [120, 0]
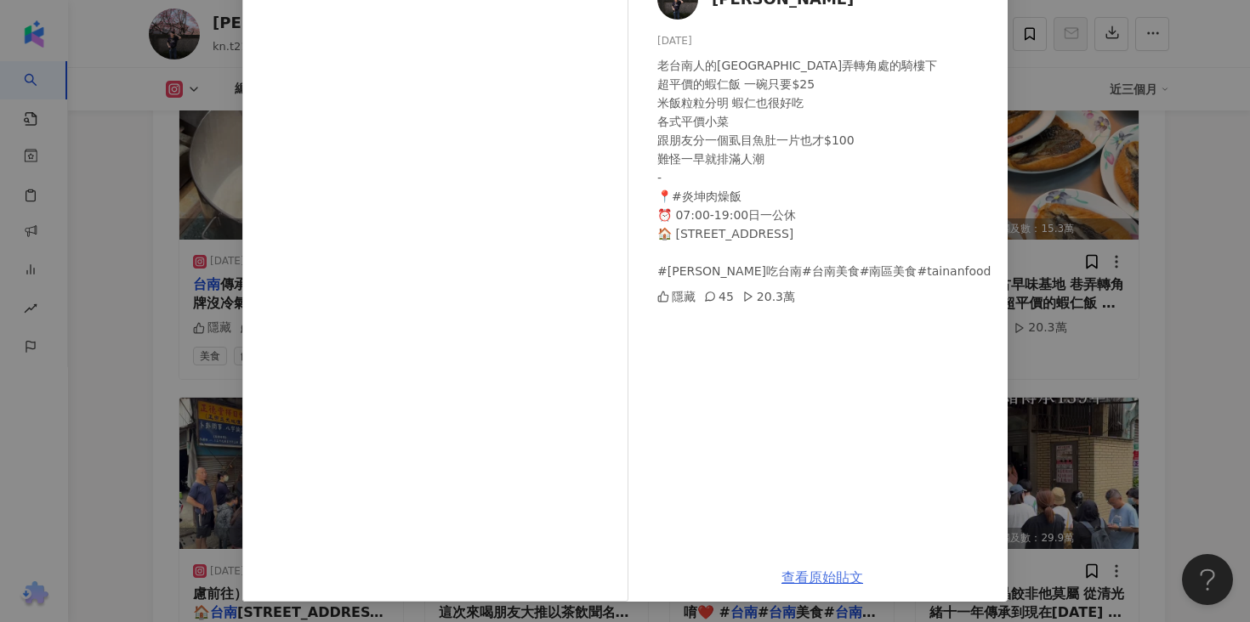
click at [816, 570] on link "查看原始貼文" at bounding box center [822, 578] width 82 height 16
